Goal: Task Accomplishment & Management: Complete application form

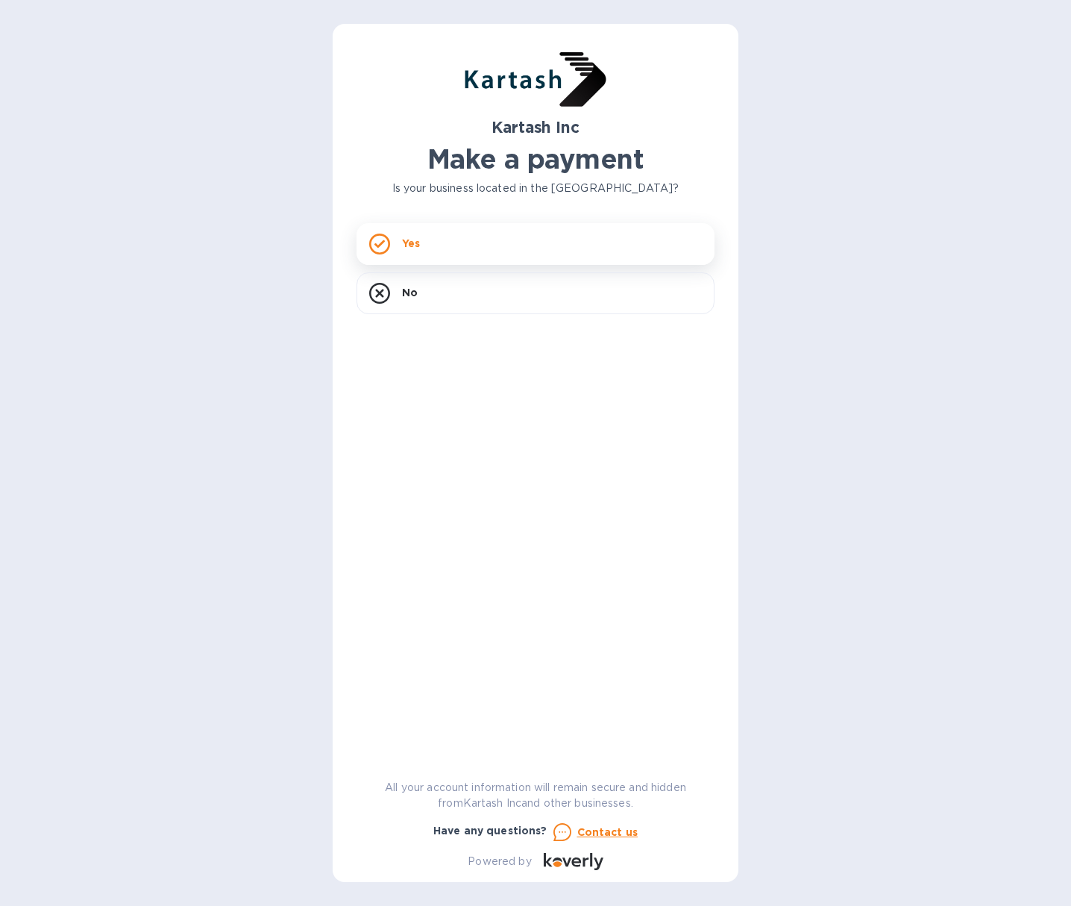
click at [413, 245] on p "Yes" at bounding box center [411, 243] width 18 height 15
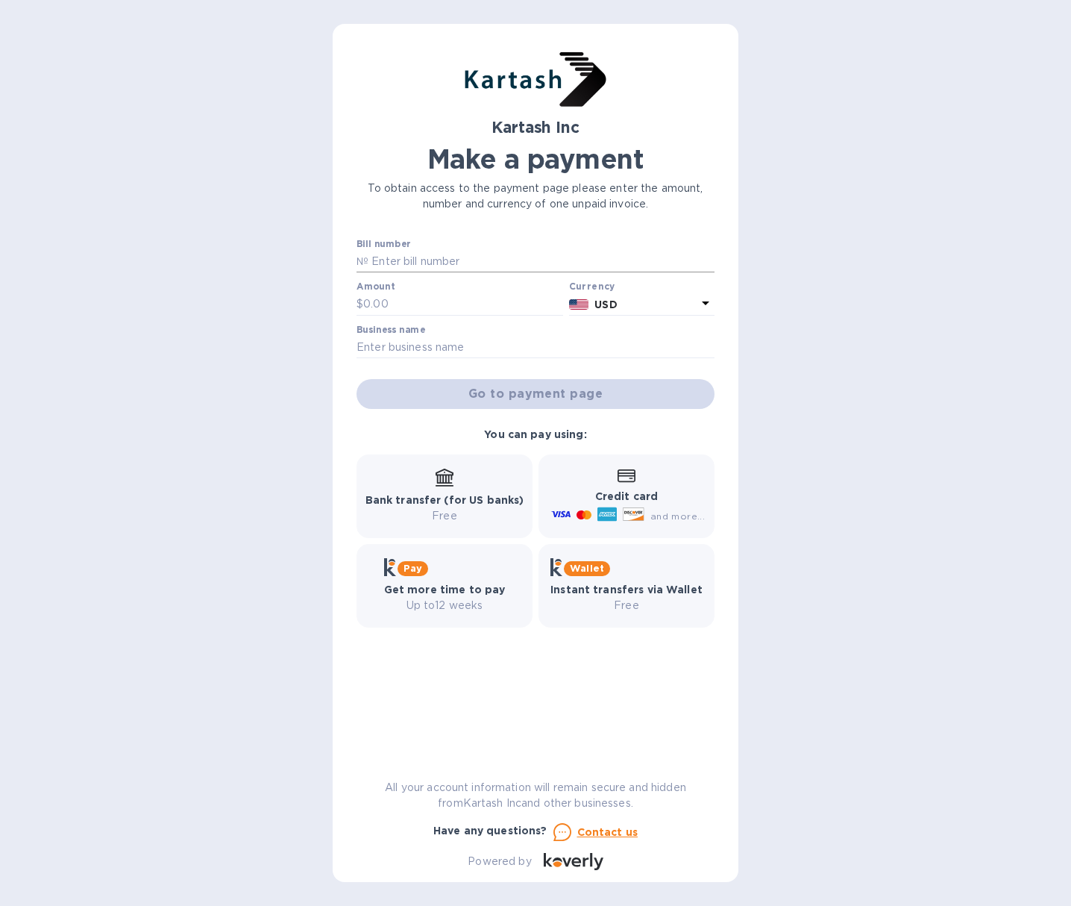
click at [392, 265] on input "text" at bounding box center [542, 262] width 346 height 22
click at [404, 263] on input "text" at bounding box center [542, 262] width 346 height 22
type input "0109240"
click at [387, 306] on input "text" at bounding box center [463, 304] width 200 height 22
type input "12,437.39"
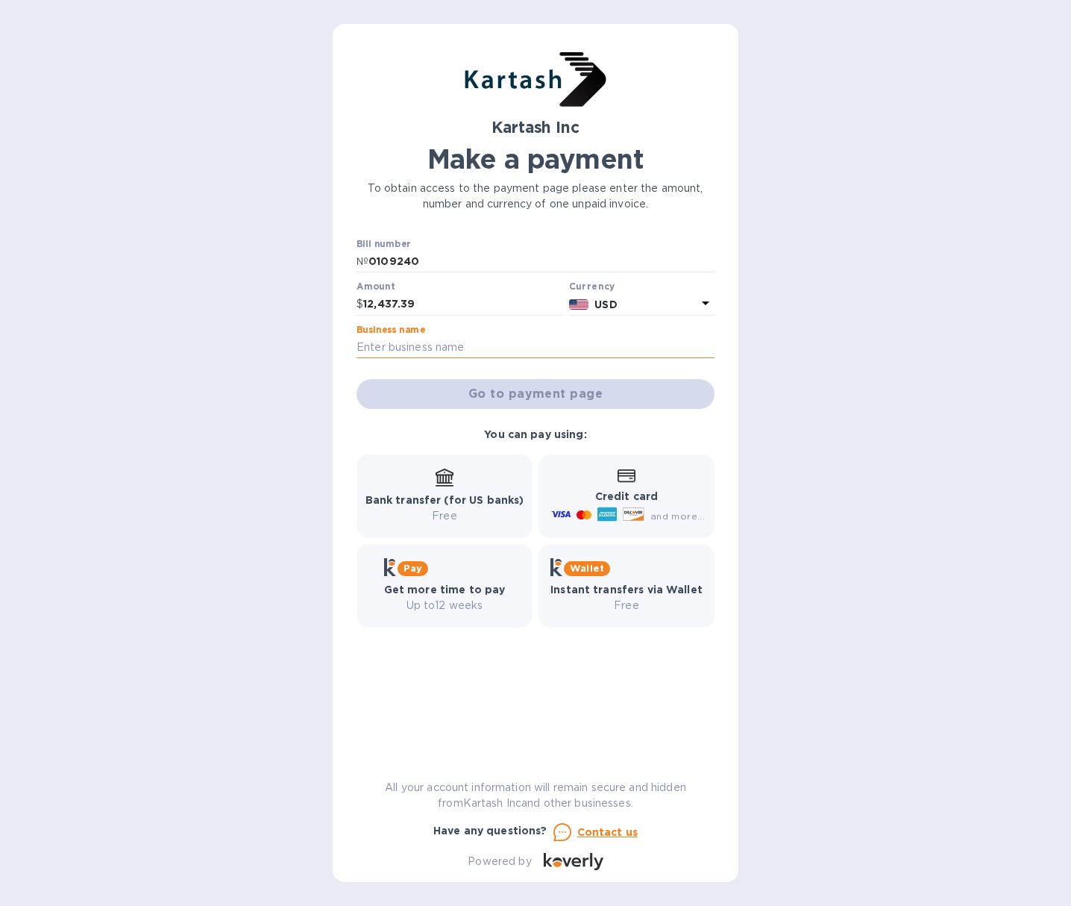
click at [457, 342] on input "text" at bounding box center [536, 347] width 358 height 22
type input "[PERSON_NAME] Wholesale Inc."
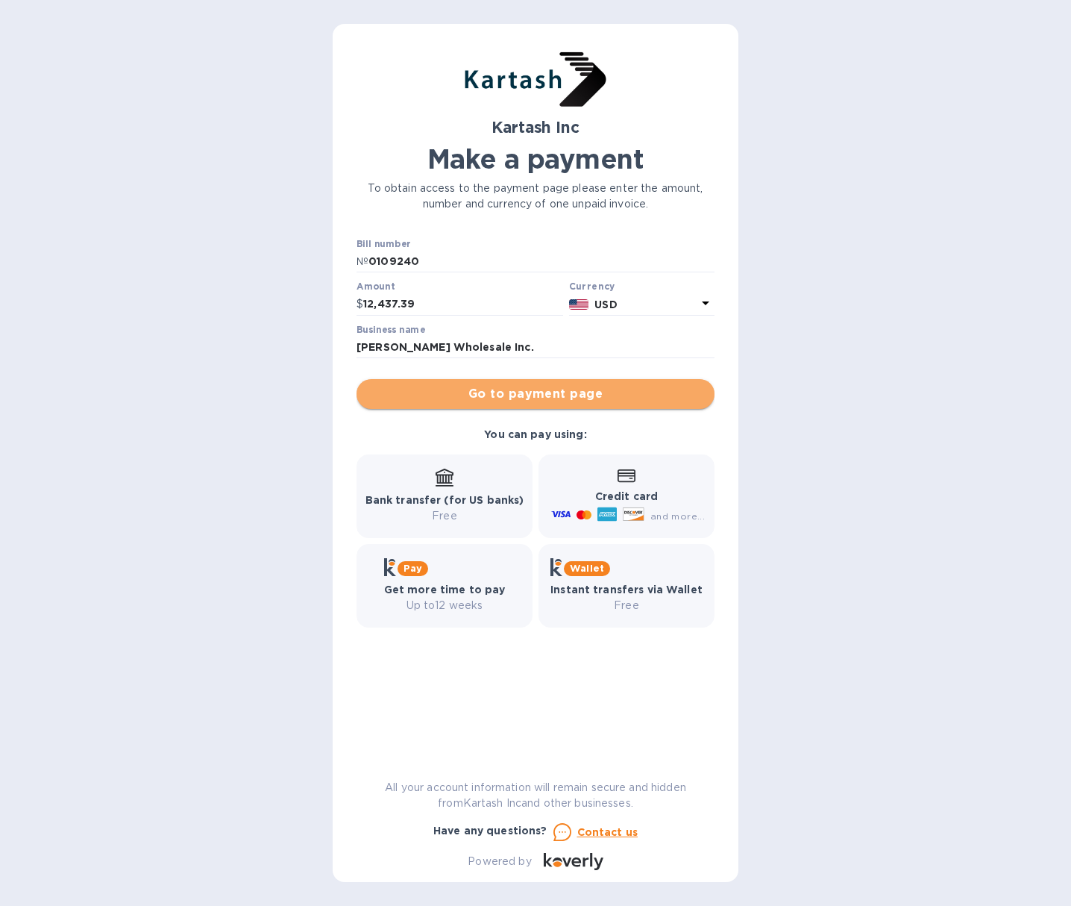
click at [501, 395] on span "Go to payment page" at bounding box center [536, 394] width 334 height 18
